Goal: Task Accomplishment & Management: Use online tool/utility

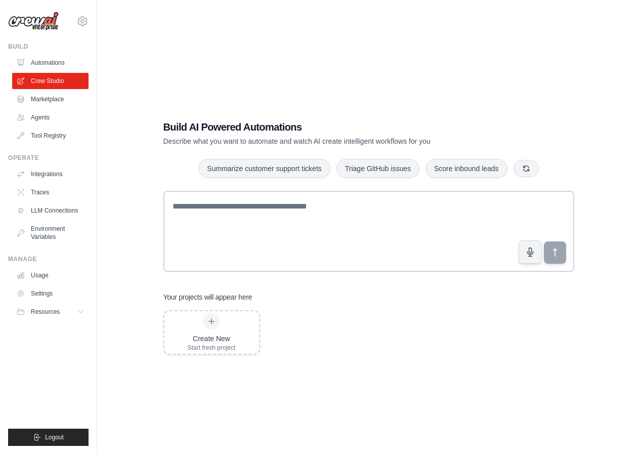
click at [58, 62] on link "Automations" at bounding box center [50, 63] width 76 height 16
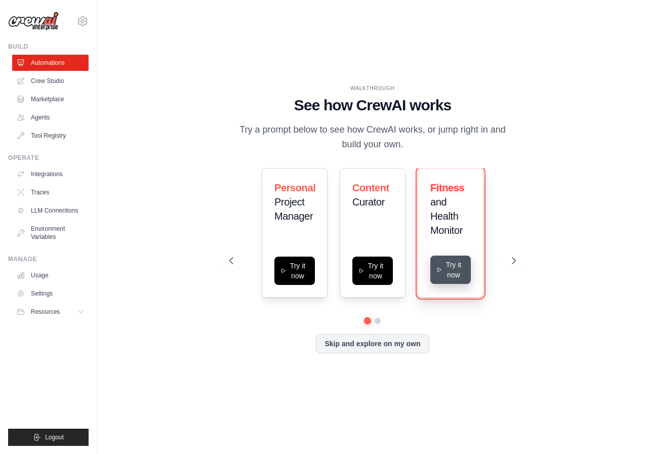
click at [436, 263] on button "Try it now" at bounding box center [450, 270] width 40 height 28
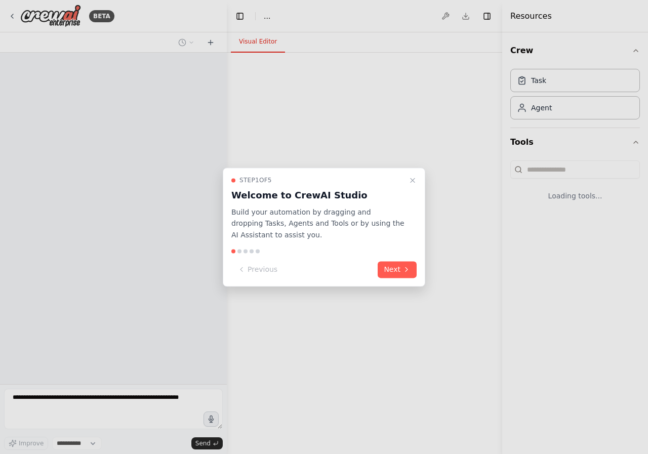
select select "****"
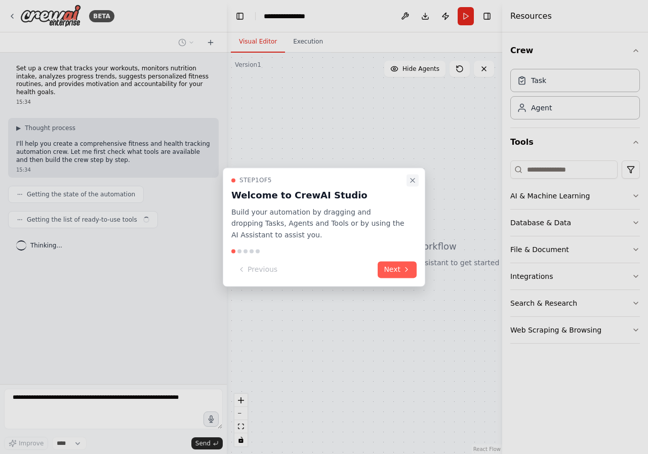
click at [414, 181] on icon "Close walkthrough" at bounding box center [412, 180] width 4 height 4
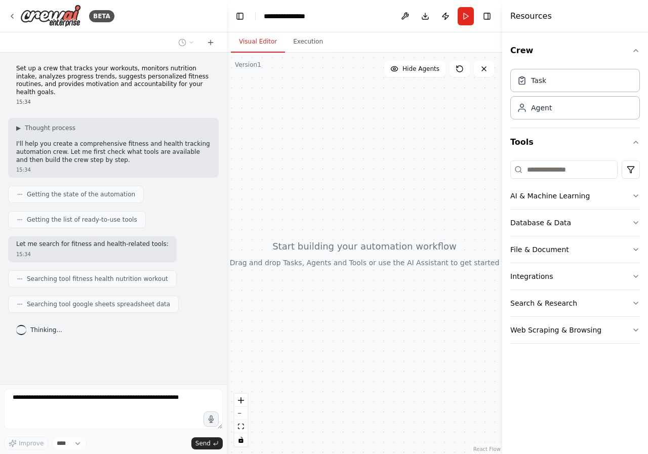
click at [78, 306] on div "Set up a crew that tracks your workouts, monitors nutrition intake, analyzes pr…" at bounding box center [113, 219] width 227 height 332
click at [40, 338] on div "Set up a crew that tracks your workouts, monitors nutrition intake, analyzes pr…" at bounding box center [113, 219] width 227 height 332
click at [39, 326] on span "Thinking..." at bounding box center [46, 330] width 32 height 8
click at [17, 309] on div "Set up a crew that tracks your workouts, monitors nutrition intake, analyzes pr…" at bounding box center [113, 219] width 227 height 332
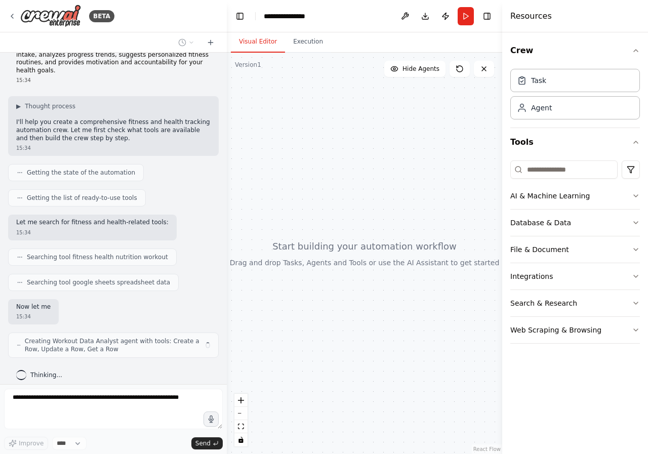
drag, startPoint x: 75, startPoint y: 255, endPoint x: 11, endPoint y: 396, distance: 155.4
click at [27, 321] on div "Set up a crew that tracks your workouts, monitors nutrition intake, analyzes pr…" at bounding box center [113, 219] width 227 height 332
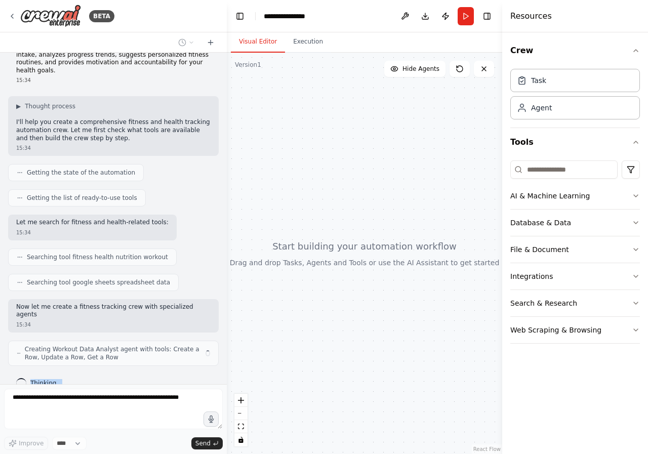
drag, startPoint x: 11, startPoint y: 396, endPoint x: 14, endPoint y: 431, distance: 34.6
click at [14, 431] on div "BETA Set up a crew that tracks your workouts, monitors nutrition intake, analyz…" at bounding box center [113, 227] width 227 height 454
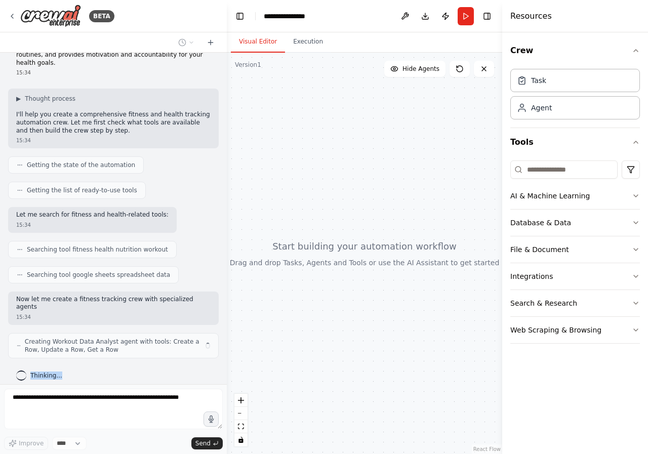
click at [15, 430] on div at bounding box center [113, 411] width 219 height 44
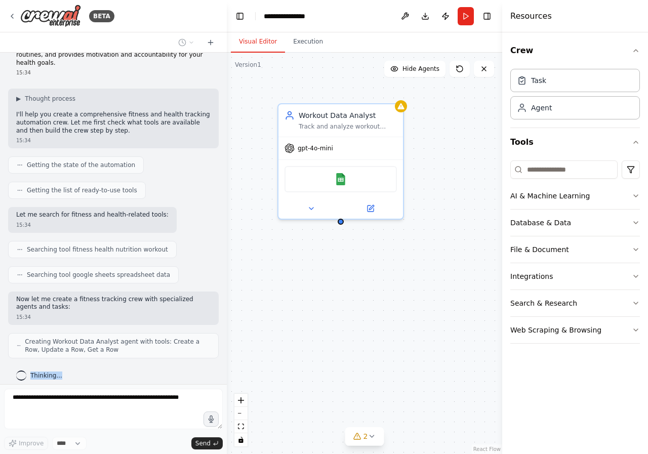
click at [339, 311] on div "Workout Data Analyst Track and analyze workout sessions for {user_name}, record…" at bounding box center [364, 253] width 275 height 401
click at [410, 290] on div "Workout Data Analyst Track and analyze workout sessions for {user_name}, record…" at bounding box center [364, 253] width 275 height 401
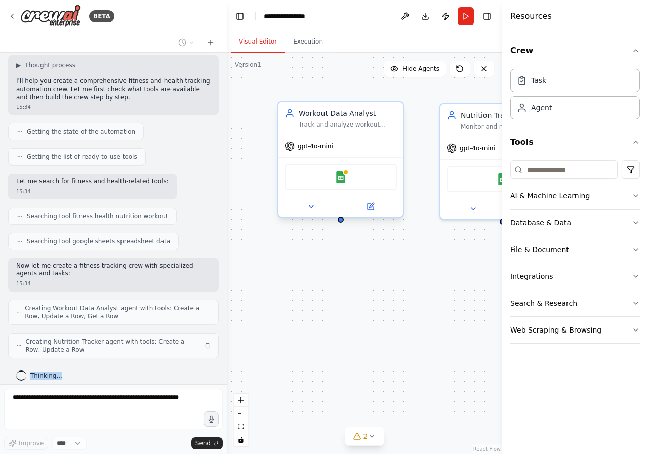
click at [348, 183] on div "Google Sheets" at bounding box center [340, 177] width 112 height 26
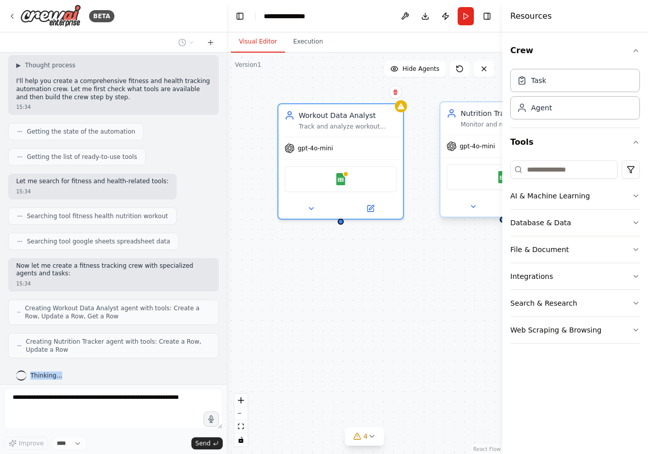
drag, startPoint x: 459, startPoint y: 174, endPoint x: 411, endPoint y: 170, distance: 47.2
click at [446, 170] on div "Google Sheets" at bounding box center [502, 177] width 112 height 26
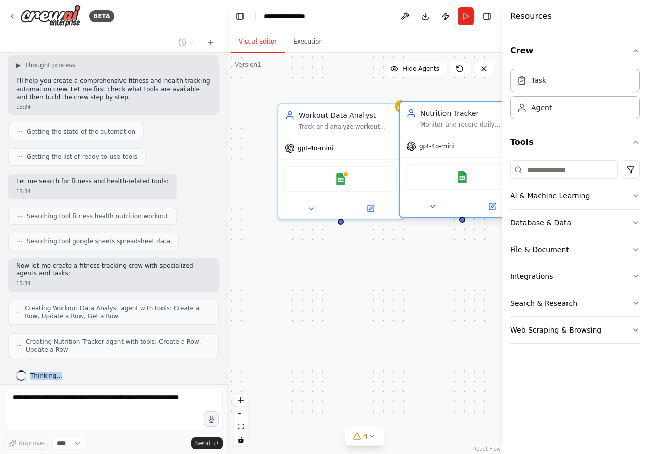
click at [395, 171] on div "Workout Data Analyst Track and analyze workout sessions for {user_name}, record…" at bounding box center [364, 253] width 275 height 401
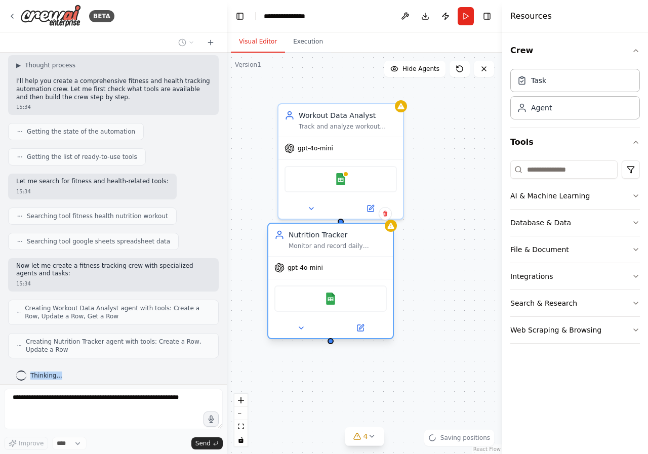
drag, startPoint x: 415, startPoint y: 170, endPoint x: 292, endPoint y: 297, distance: 176.5
click at [292, 297] on div "Google Sheets" at bounding box center [330, 298] width 112 height 26
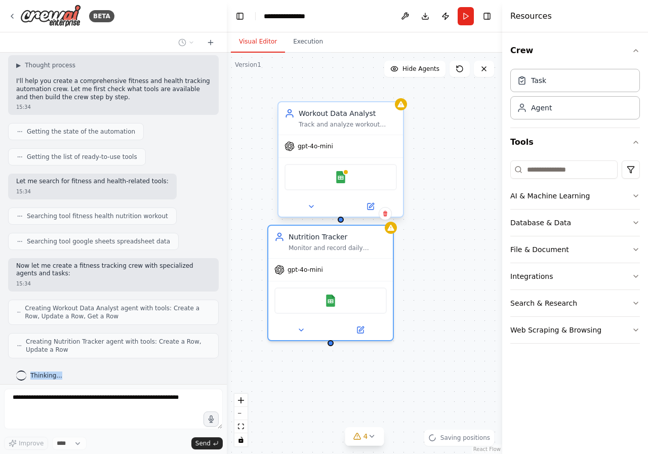
scroll to position [96, 0]
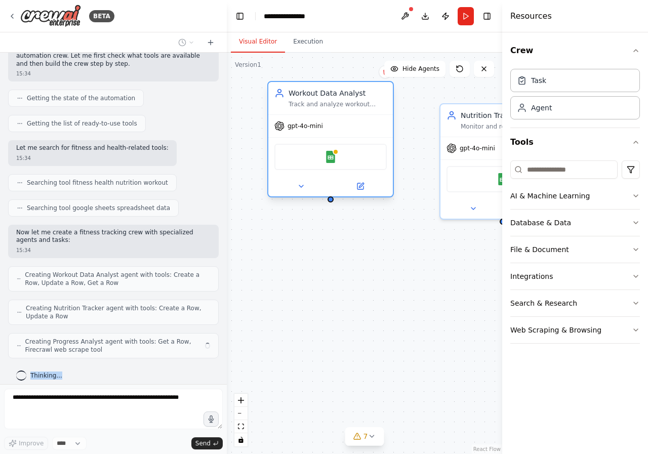
drag, startPoint x: 389, startPoint y: 154, endPoint x: 379, endPoint y: 125, distance: 31.1
click at [379, 125] on div "gpt-4o-mini" at bounding box center [330, 126] width 125 height 22
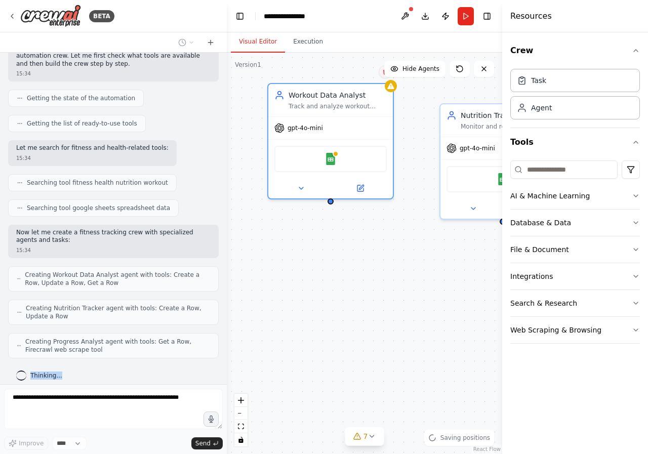
click at [385, 72] on icon at bounding box center [385, 72] width 6 height 6
click at [362, 74] on button "Confirm" at bounding box center [357, 72] width 36 height 12
click at [362, 74] on div "Workout Data Analyst Track and analyze workout sessions for {user_name}, record…" at bounding box center [364, 253] width 275 height 401
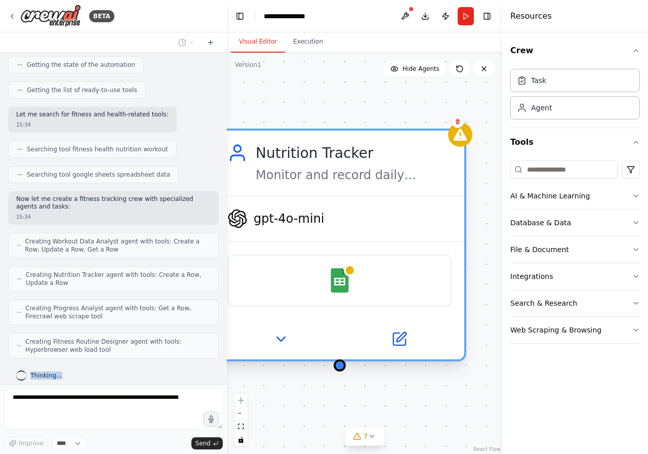
scroll to position [155, 0]
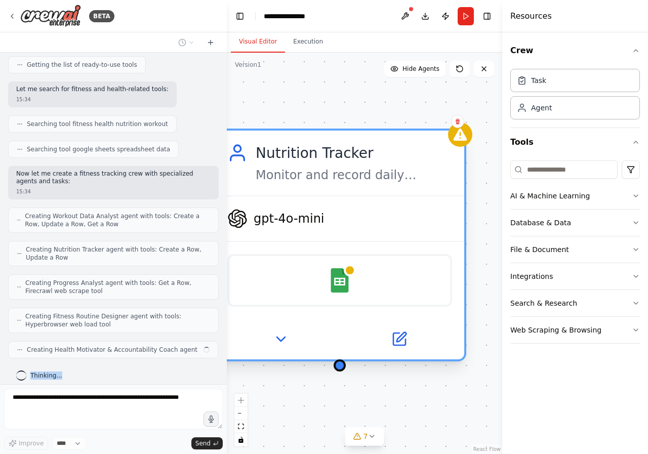
drag, startPoint x: 358, startPoint y: 149, endPoint x: 385, endPoint y: 146, distance: 26.5
click at [385, 146] on div "Nutrition Tracker" at bounding box center [354, 153] width 196 height 20
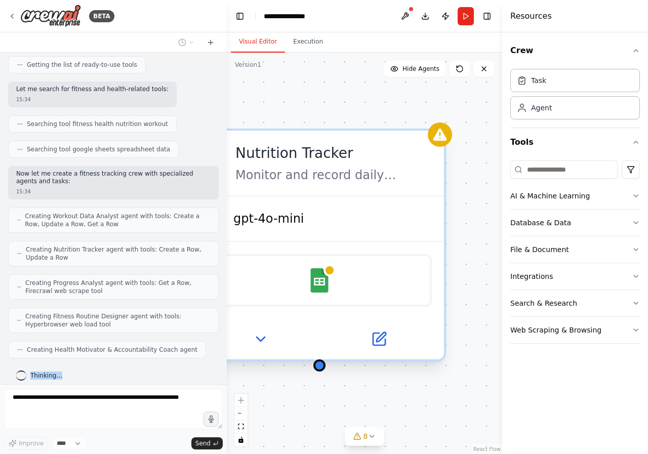
click at [324, 298] on div "Google Sheets" at bounding box center [319, 280] width 225 height 53
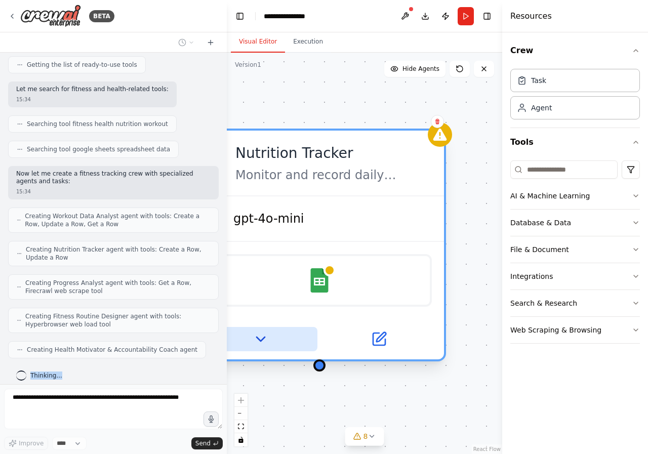
click at [255, 350] on button at bounding box center [260, 339] width 114 height 24
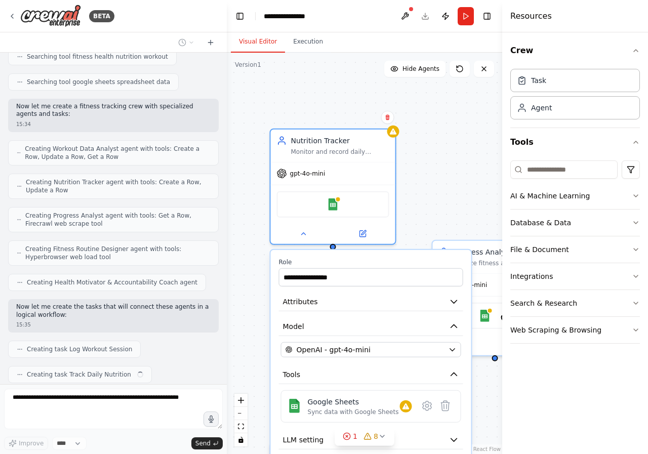
scroll to position [248, 0]
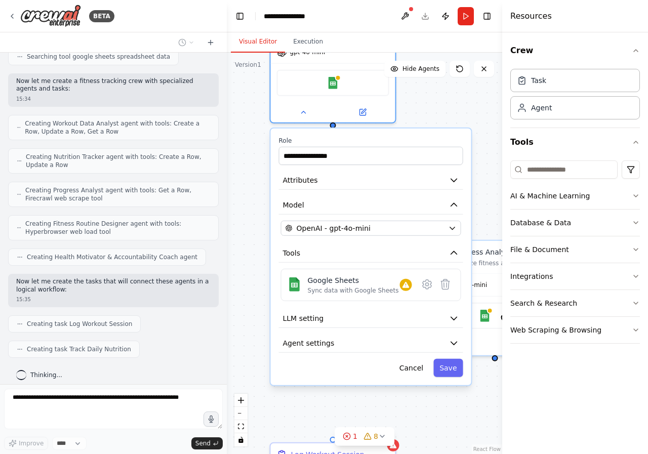
drag, startPoint x: 373, startPoint y: 361, endPoint x: 376, endPoint y: 129, distance: 231.8
click at [376, 129] on div "**********" at bounding box center [364, 253] width 275 height 401
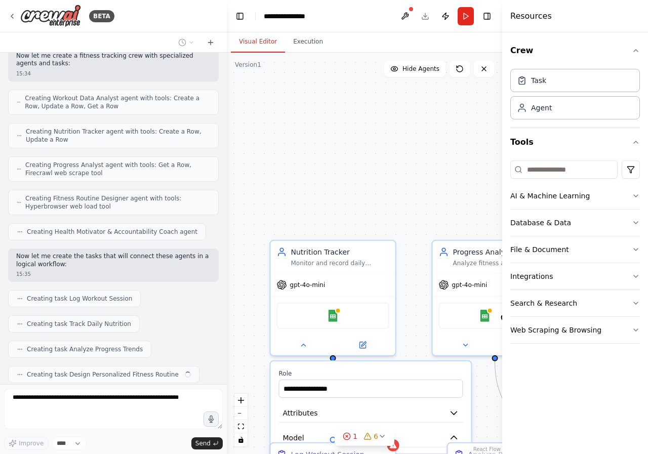
scroll to position [298, 0]
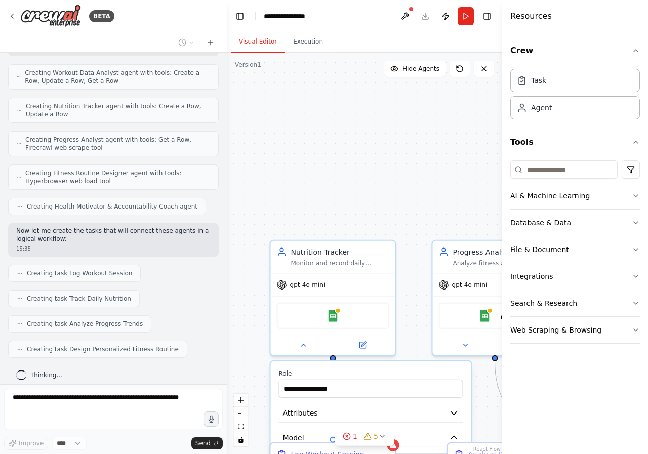
drag, startPoint x: 115, startPoint y: 363, endPoint x: 109, endPoint y: 367, distance: 7.6
click at [115, 366] on div "Thinking..." at bounding box center [113, 375] width 211 height 18
click at [99, 368] on div "Thinking..." at bounding box center [113, 375] width 211 height 18
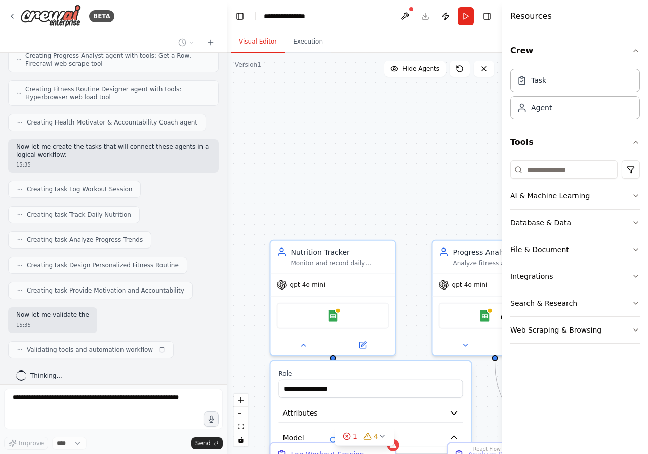
scroll to position [382, 0]
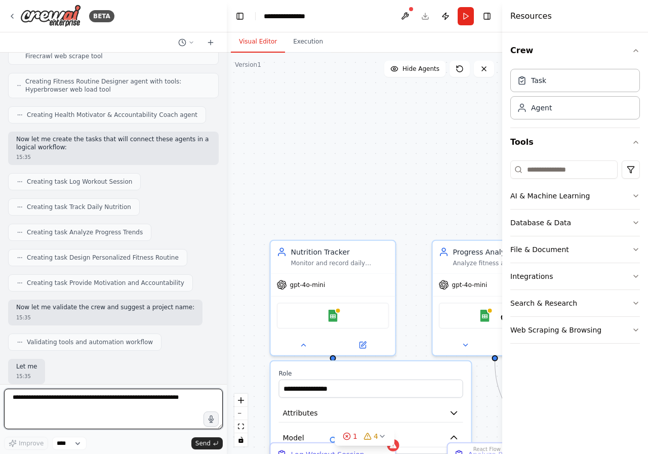
drag, startPoint x: 69, startPoint y: 414, endPoint x: 11, endPoint y: 413, distance: 58.2
click at [57, 413] on textarea at bounding box center [113, 409] width 219 height 40
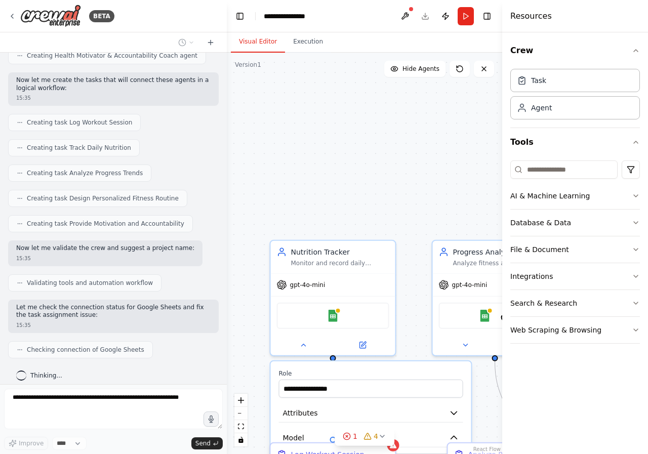
scroll to position [474, 0]
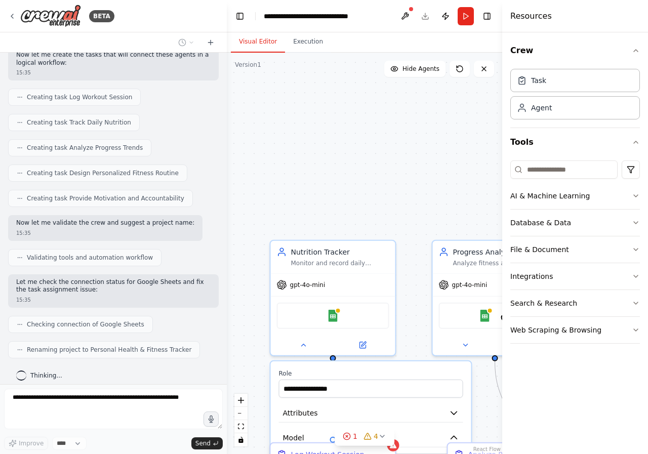
click at [162, 383] on div "Set up a crew that tracks your workouts, monitors nutrition intake, analyzes pr…" at bounding box center [113, 219] width 227 height 332
click at [0, 405] on button "Toggle Sidebar" at bounding box center [0, 227] width 8 height 454
click at [91, 405] on div "BETA Set up a crew that tracks your workouts, monitors nutrition intake, analyz…" at bounding box center [113, 227] width 227 height 454
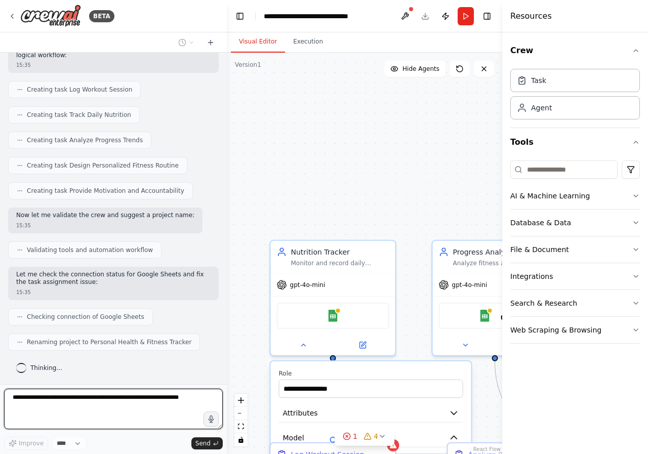
click at [60, 414] on textarea at bounding box center [113, 409] width 219 height 40
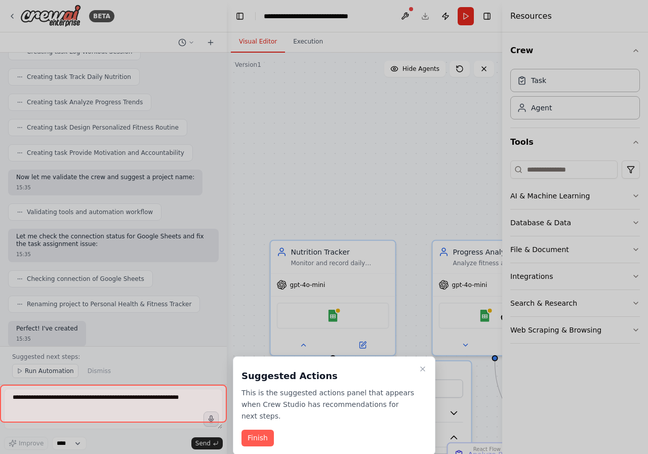
click at [74, 401] on div at bounding box center [113, 404] width 227 height 38
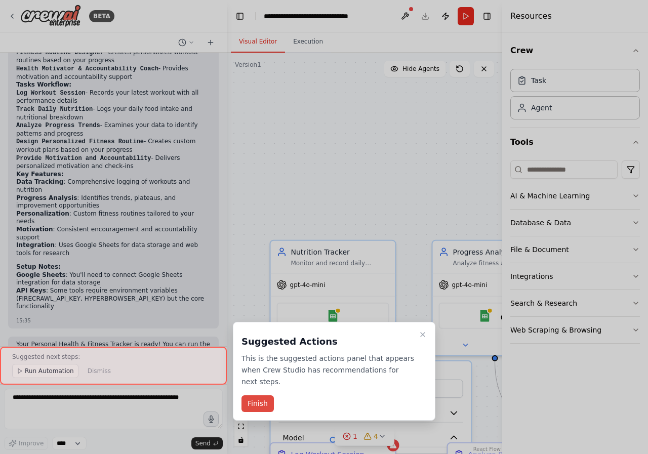
click at [268, 395] on button "Finish" at bounding box center [257, 403] width 32 height 17
click at [268, 391] on div "**********" at bounding box center [364, 253] width 275 height 401
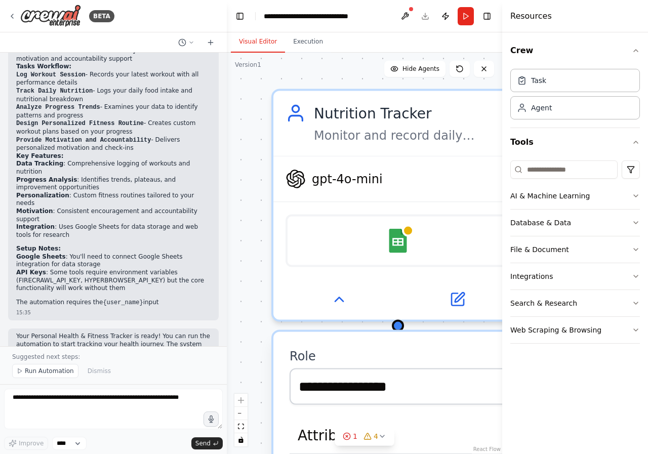
scroll to position [904, 0]
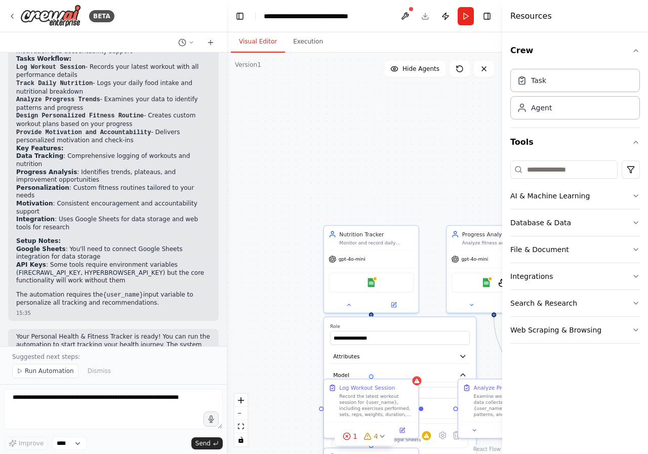
click at [136, 348] on div "Suggested next steps: Run Automation Dismiss" at bounding box center [113, 365] width 227 height 38
click at [120, 356] on p "Suggested next steps:" at bounding box center [113, 357] width 202 height 8
click at [97, 365] on button "Dismiss" at bounding box center [99, 371] width 33 height 14
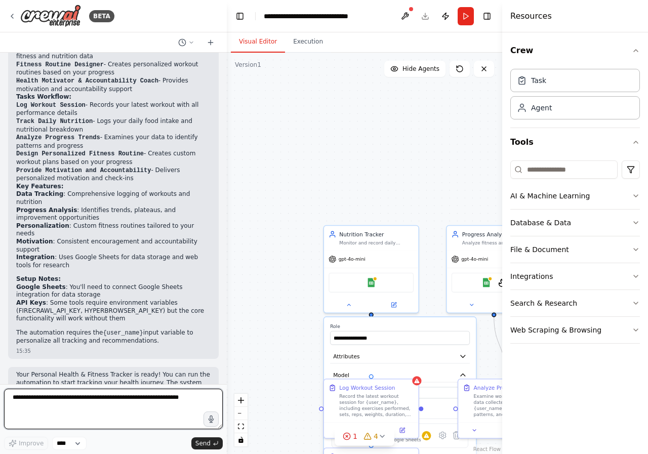
click at [132, 405] on textarea at bounding box center [113, 409] width 219 height 40
click at [133, 411] on textarea at bounding box center [113, 409] width 219 height 40
click at [180, 402] on textarea at bounding box center [113, 409] width 219 height 40
click at [172, 402] on textarea at bounding box center [113, 409] width 219 height 40
click at [173, 401] on textarea at bounding box center [113, 409] width 219 height 40
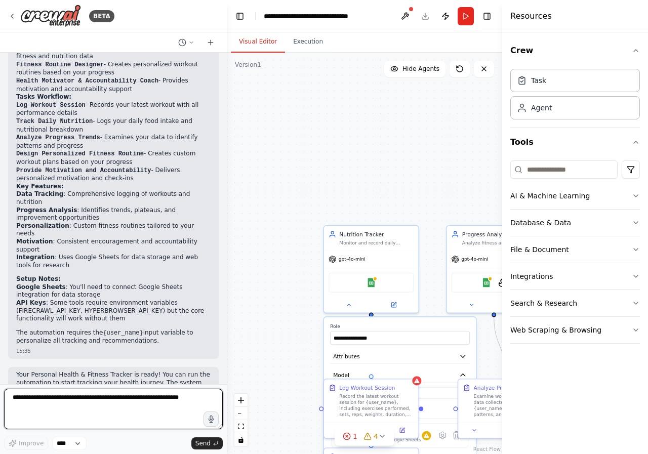
click at [173, 398] on textarea at bounding box center [113, 409] width 219 height 40
click at [170, 398] on textarea at bounding box center [113, 409] width 219 height 40
type textarea "*"
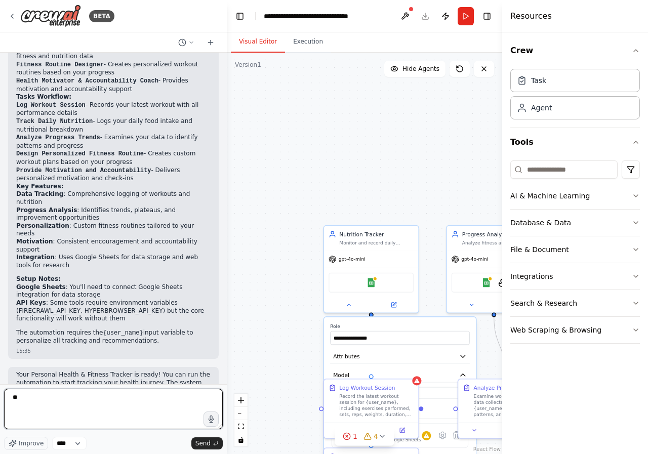
type textarea "*"
type textarea "*****"
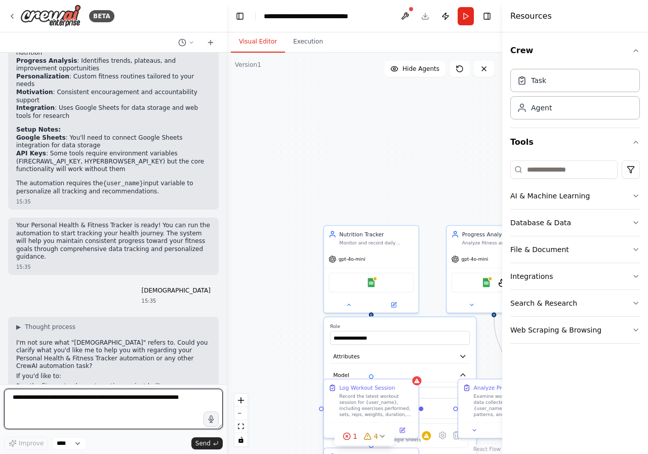
scroll to position [1025, 0]
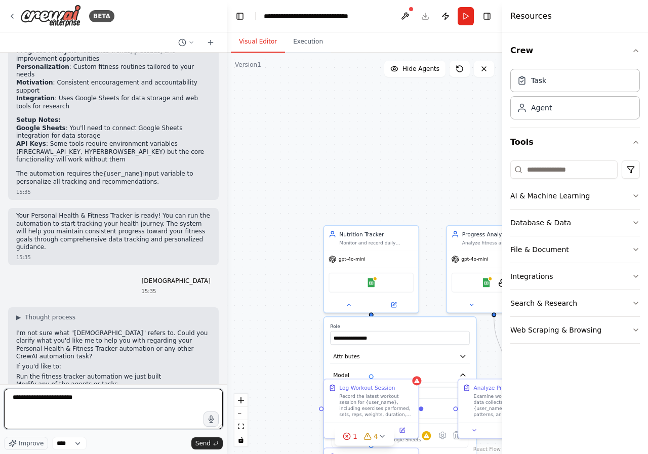
type textarea "**********"
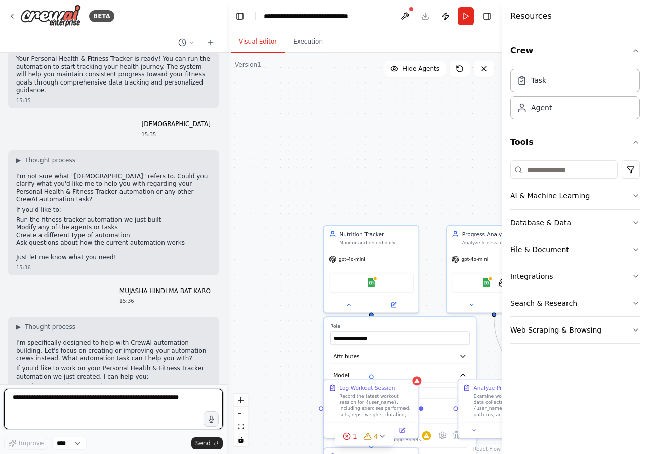
scroll to position [1192, 0]
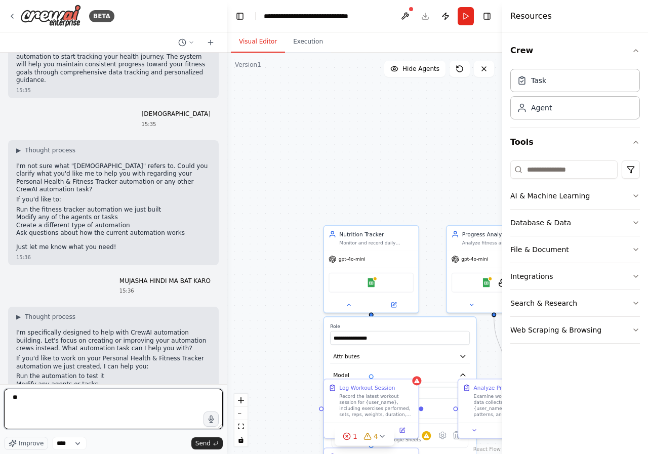
type textarea "*"
type textarea "**"
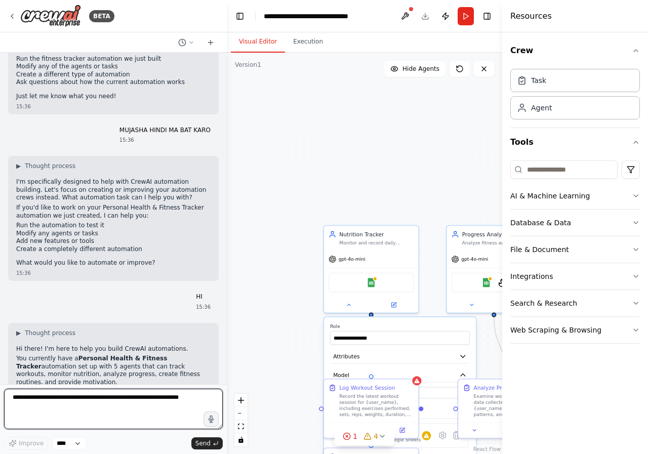
scroll to position [1361, 0]
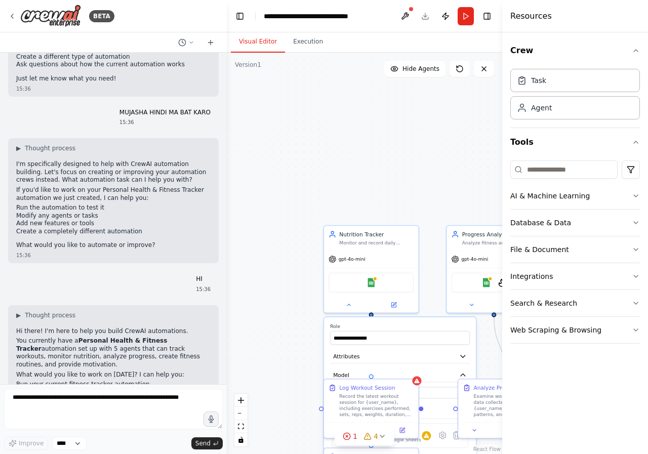
click at [123, 389] on li "Create a new automation for a different task" at bounding box center [113, 393] width 194 height 8
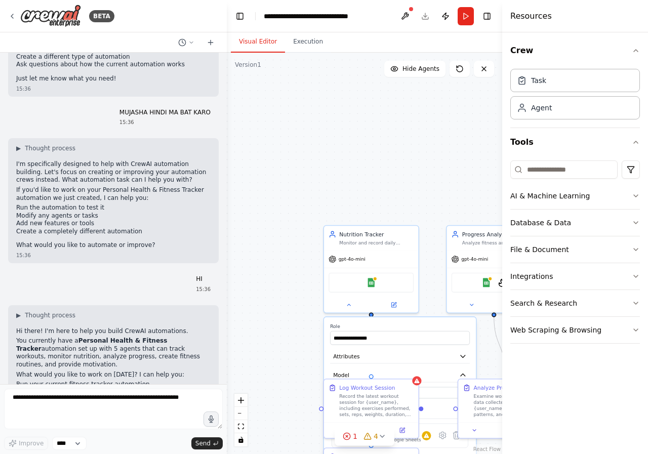
click at [123, 389] on li "Create a new automation for a different task" at bounding box center [113, 393] width 194 height 8
click at [112, 404] on li "Answer questions about CrewAI" at bounding box center [113, 408] width 194 height 8
click at [101, 404] on li "Answer questions about CrewAI" at bounding box center [113, 408] width 194 height 8
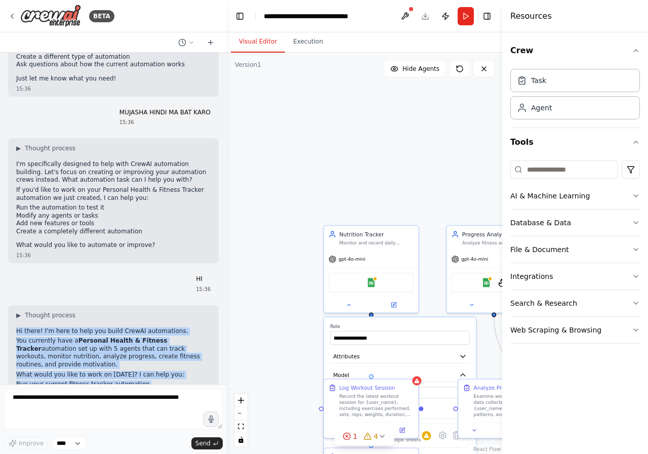
drag, startPoint x: 120, startPoint y: 365, endPoint x: 17, endPoint y: 267, distance: 142.5
click at [17, 305] on div "▶ Thought process Hi there! I'm here to help you build CrewAI automations. You …" at bounding box center [113, 372] width 211 height 135
copy div "Hi there! I'm here to help you build CrewAI automations. You currently have a P…"
drag, startPoint x: 265, startPoint y: 109, endPoint x: 251, endPoint y: 36, distance: 73.8
click at [264, 81] on div "**********" at bounding box center [364, 253] width 275 height 401
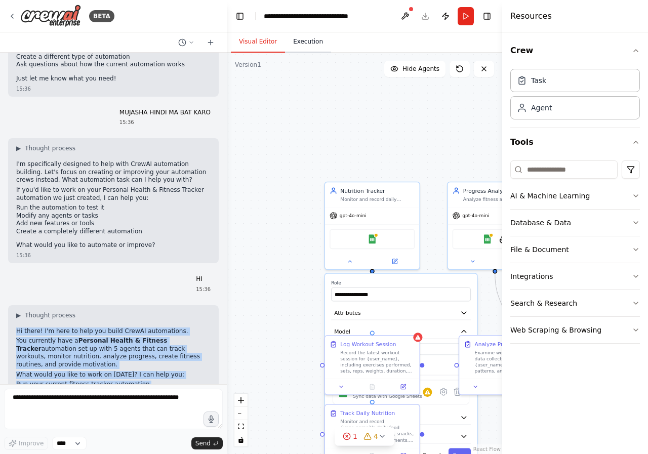
click at [302, 43] on button "Execution" at bounding box center [308, 41] width 46 height 21
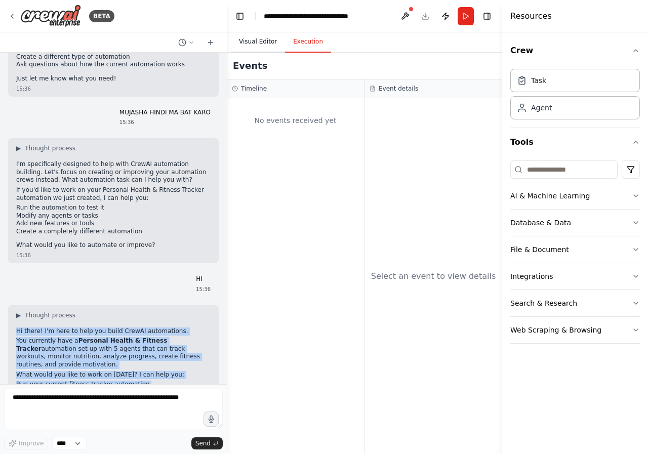
click at [249, 45] on button "Visual Editor" at bounding box center [258, 41] width 54 height 21
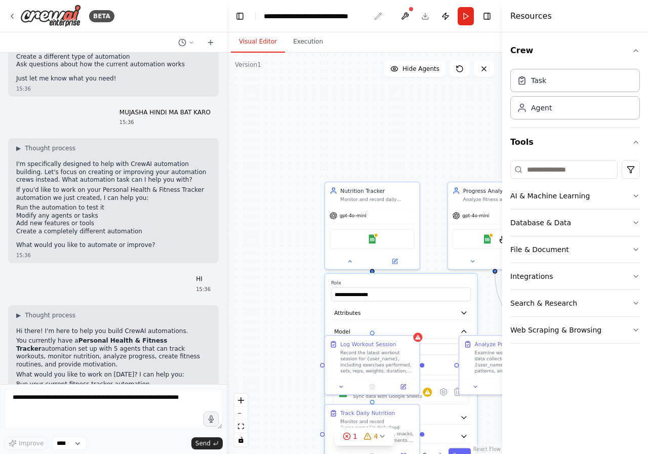
click at [332, 11] on div "**********" at bounding box center [317, 16] width 106 height 10
click at [304, 23] on header "**********" at bounding box center [364, 16] width 275 height 32
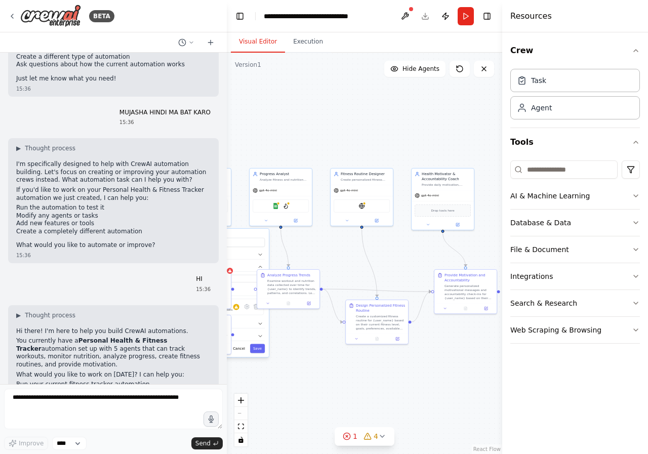
drag, startPoint x: 440, startPoint y: 378, endPoint x: 272, endPoint y: 363, distance: 168.2
click at [272, 363] on div "**********" at bounding box center [364, 253] width 275 height 401
drag, startPoint x: 370, startPoint y: 269, endPoint x: 331, endPoint y: 265, distance: 39.2
click at [331, 265] on div "**********" at bounding box center [364, 253] width 275 height 401
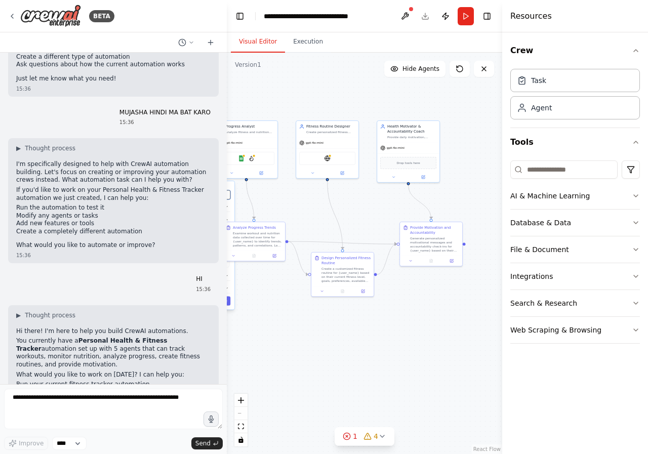
drag, startPoint x: 331, startPoint y: 264, endPoint x: 315, endPoint y: 210, distance: 56.9
click at [315, 210] on div "**********" at bounding box center [364, 253] width 275 height 401
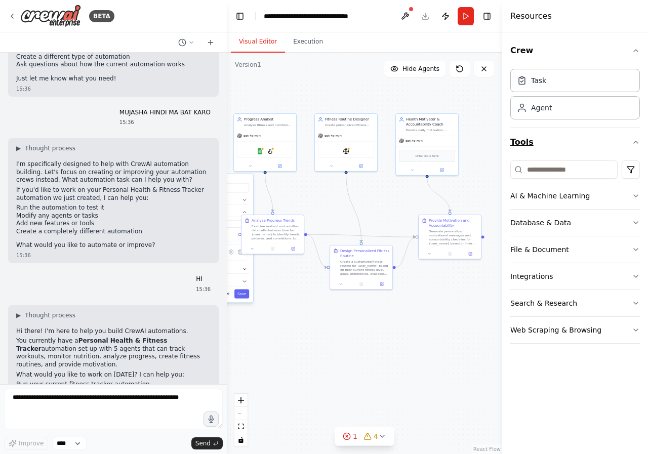
click at [540, 152] on button "Tools" at bounding box center [575, 142] width 130 height 28
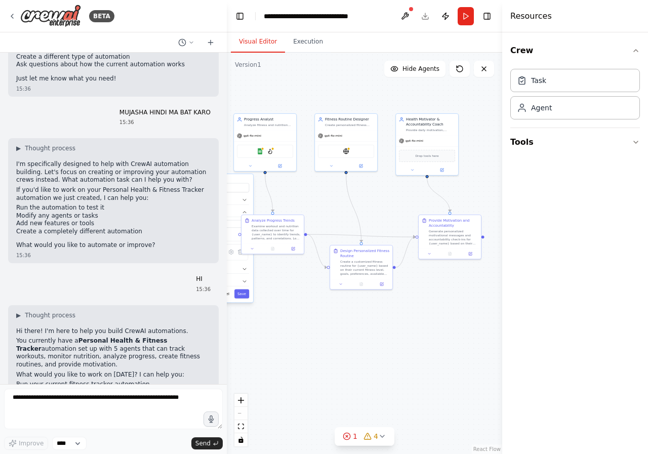
click at [546, 179] on div "Crew Task Agent Tools" at bounding box center [575, 243] width 146 height 422
click at [555, 121] on div "Task Agent" at bounding box center [575, 96] width 130 height 63
click at [568, 135] on button "Tools" at bounding box center [575, 142] width 130 height 28
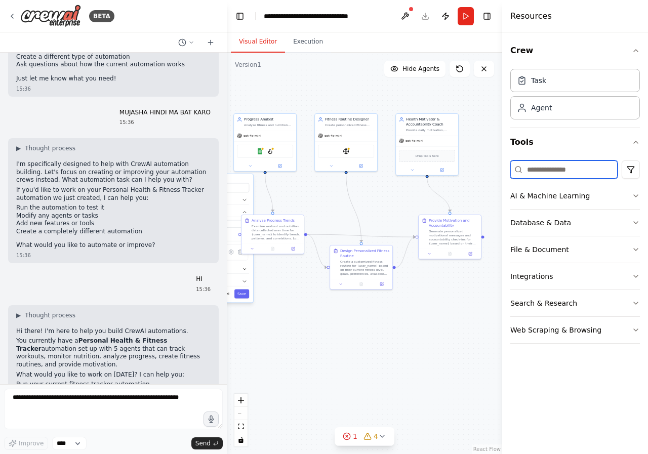
click at [544, 173] on input at bounding box center [563, 169] width 107 height 18
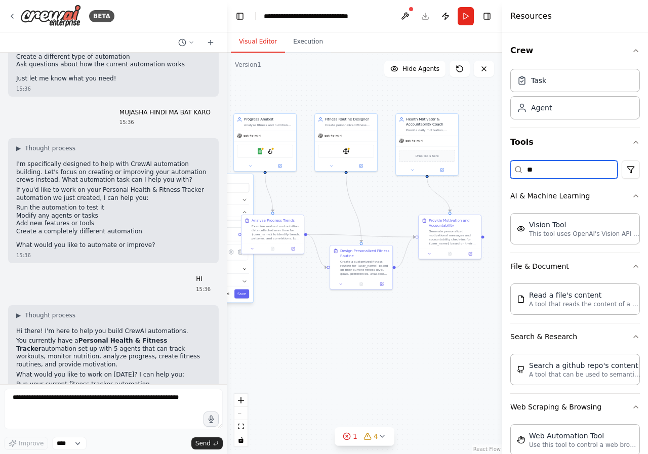
click at [562, 177] on input "**" at bounding box center [563, 169] width 107 height 18
click at [585, 166] on input "**" at bounding box center [563, 169] width 107 height 18
type input "*"
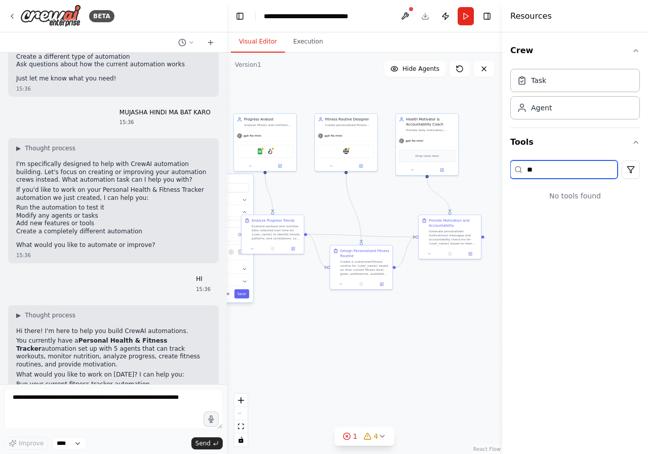
type input "*"
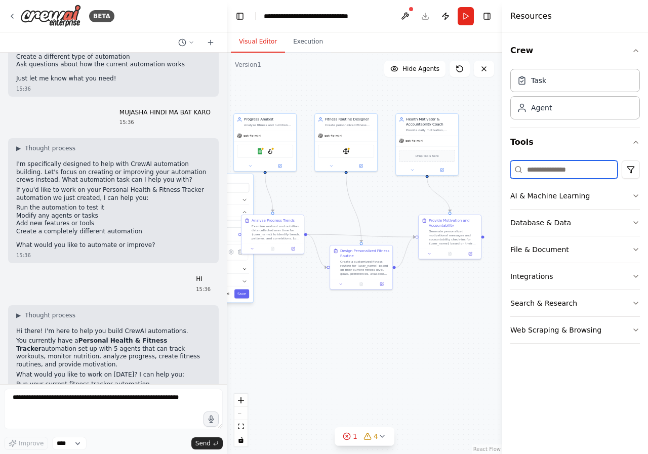
click at [565, 171] on input at bounding box center [563, 169] width 107 height 18
click at [402, 16] on button at bounding box center [405, 16] width 16 height 18
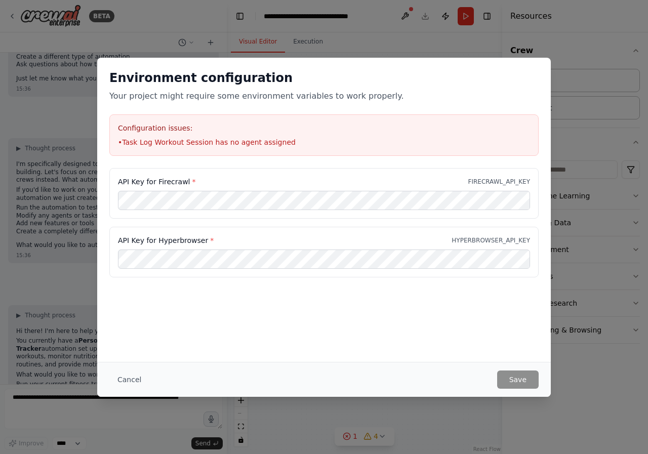
click at [192, 179] on span "*" at bounding box center [194, 182] width 4 height 8
drag, startPoint x: 140, startPoint y: 180, endPoint x: 109, endPoint y: 180, distance: 30.4
click at [109, 180] on div "API Key for Firecrawl * FIRECRAWL_API_KEY" at bounding box center [323, 193] width 429 height 51
click at [195, 179] on div "API Key for Firecrawl * FIRECRAWL_API_KEY" at bounding box center [324, 182] width 412 height 10
drag, startPoint x: 115, startPoint y: 185, endPoint x: 184, endPoint y: 187, distance: 68.9
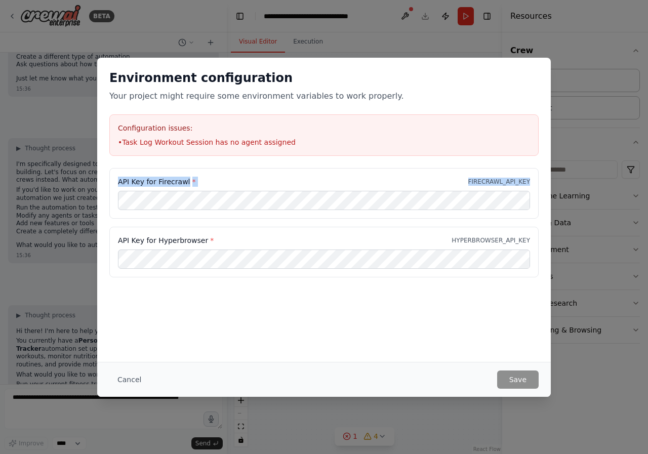
click at [184, 187] on div "API Key for Firecrawl * FIRECRAWL_API_KEY" at bounding box center [323, 193] width 429 height 51
copy div "API Key for Firecrawl * FIRECRAWL_API_KEY"
click at [229, 44] on div "Environment configuration Your project might require some environment variables…" at bounding box center [324, 227] width 648 height 454
click at [497, 374] on div "Cancel Save" at bounding box center [323, 379] width 429 height 18
click at [250, 37] on div "Environment configuration Your project might require some environment variables…" at bounding box center [324, 227] width 648 height 454
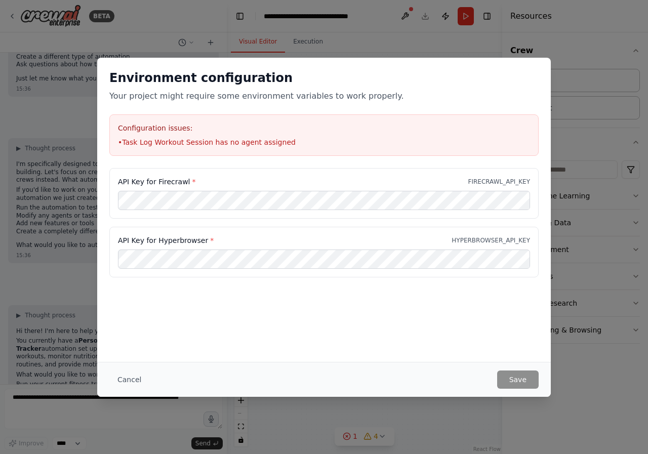
click at [482, 50] on div "Environment configuration Your project might require some environment variables…" at bounding box center [324, 227] width 648 height 454
click at [173, 120] on div "Configuration issues: • Task Log Workout Session has no agent assigned" at bounding box center [323, 135] width 429 height 42
click at [159, 212] on div "API Key for Firecrawl * FIRECRAWL_API_KEY" at bounding box center [323, 193] width 429 height 51
click at [212, 210] on div "API Key for Firecrawl * FIRECRAWL_API_KEY" at bounding box center [323, 193] width 429 height 51
click at [117, 371] on button "Cancel" at bounding box center [129, 379] width 40 height 18
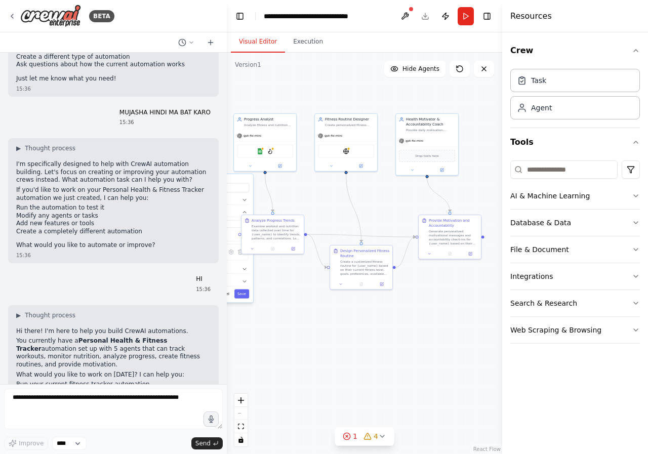
click at [122, 381] on div "Set up a crew that tracks your workouts, monitors nutrition intake, analyzes pr…" at bounding box center [113, 219] width 227 height 332
click at [446, 15] on button "Publish" at bounding box center [445, 16] width 16 height 18
click at [545, 178] on input at bounding box center [563, 169] width 107 height 18
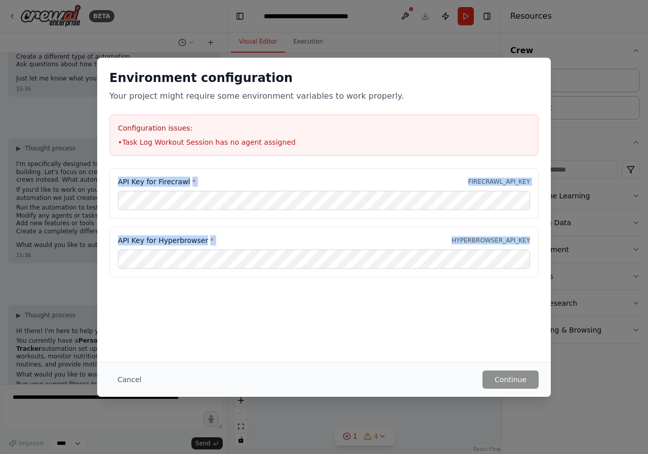
drag, startPoint x: 113, startPoint y: 176, endPoint x: 285, endPoint y: 323, distance: 226.1
click at [285, 323] on div "Environment configuration Your project might require some environment variables…" at bounding box center [324, 210] width 454 height 304
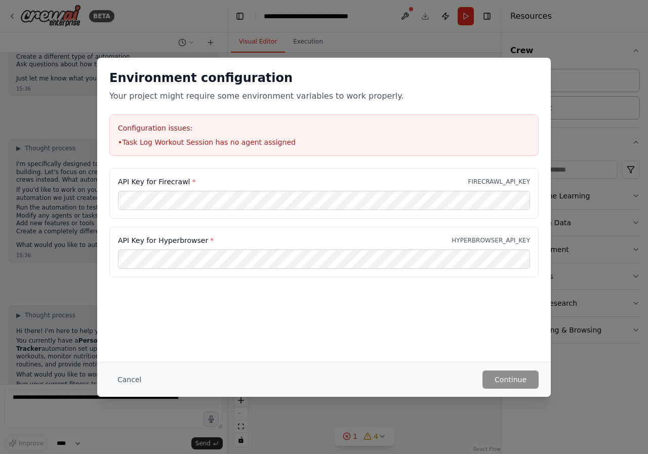
click at [285, 323] on div "Environment configuration Your project might require some environment variables…" at bounding box center [324, 210] width 454 height 304
click at [251, 212] on div "API Key for Firecrawl * FIRECRAWL_API_KEY" at bounding box center [323, 193] width 429 height 51
click at [202, 187] on div "API Key for Firecrawl * FIRECRAWL_API_KEY" at bounding box center [323, 193] width 429 height 51
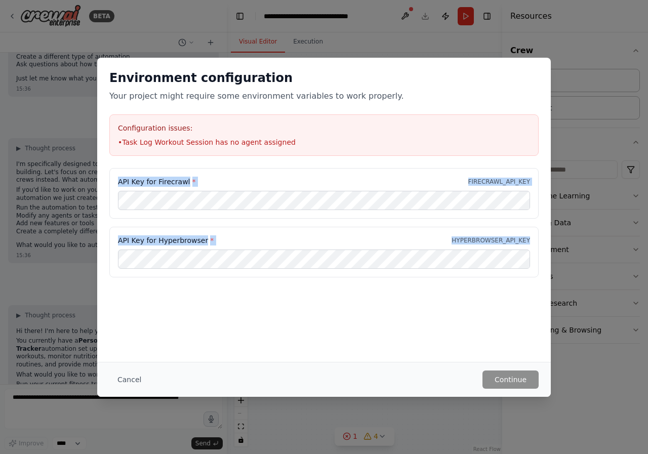
click at [233, 266] on div "API Key for Firecrawl * FIRECRAWL_API_KEY API Key for Hyperbrowser * HYPERBROWS…" at bounding box center [323, 222] width 429 height 109
copy div "API Key for Firecrawl * FIRECRAWL_API_KEY API Key for Hyperbrowser * HYPERBROWS…"
